Goal: Information Seeking & Learning: Learn about a topic

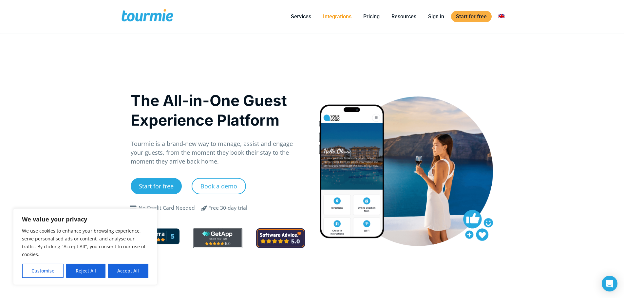
click at [349, 15] on link "Integrations" at bounding box center [337, 16] width 38 height 8
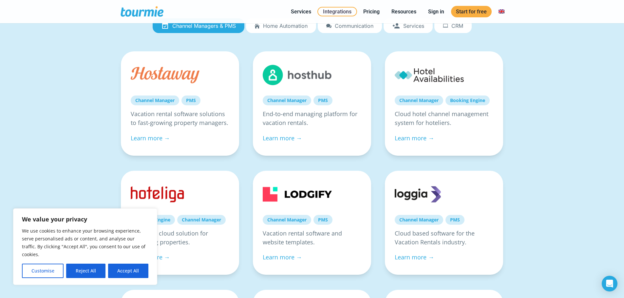
scroll to position [101, 0]
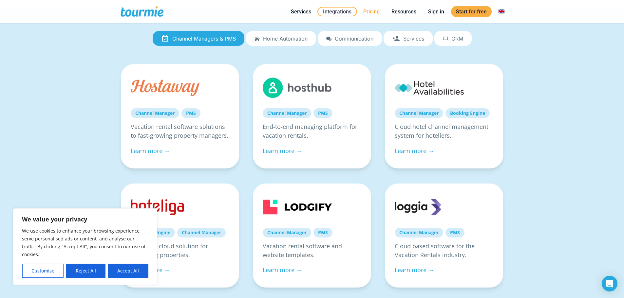
click at [367, 12] on link "Pricing" at bounding box center [371, 12] width 26 height 8
